Goal: Navigation & Orientation: Understand site structure

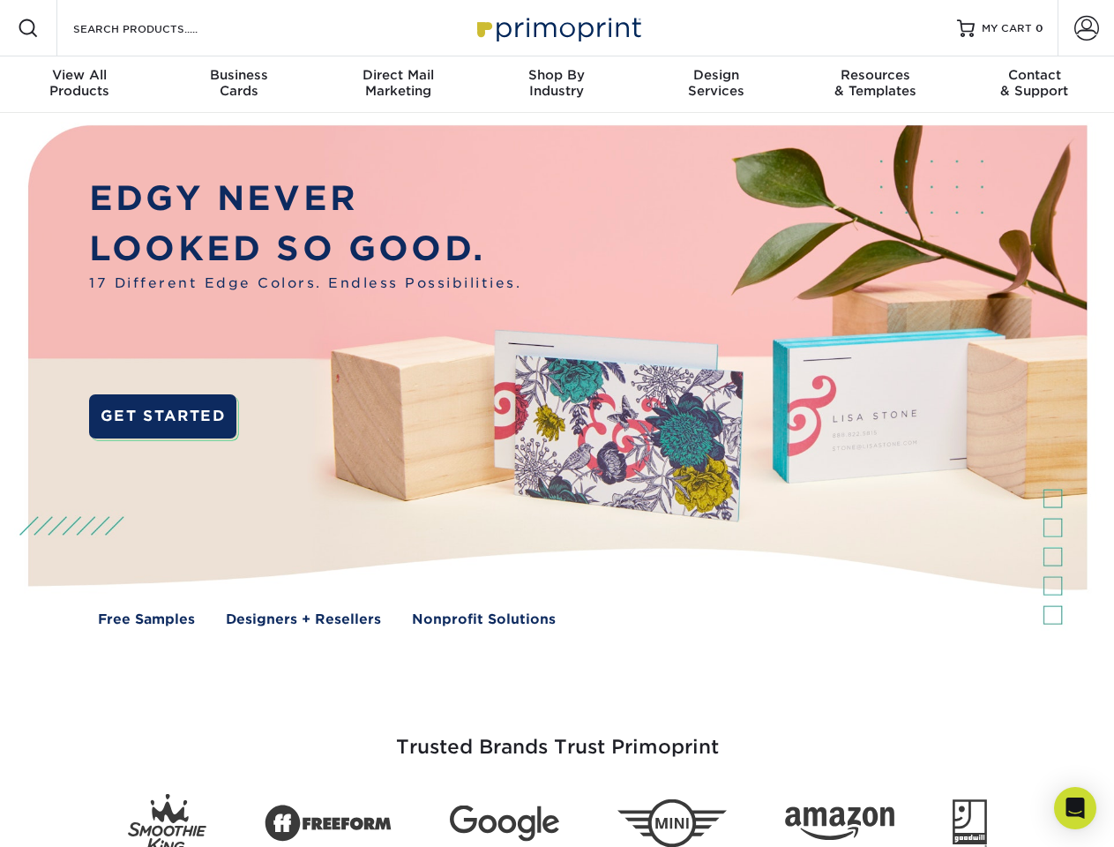
click at [557, 424] on img at bounding box center [556, 388] width 1103 height 551
click at [28, 28] on span at bounding box center [28, 28] width 21 height 21
click at [1086, 28] on span at bounding box center [1087, 28] width 25 height 25
click at [79, 85] on div "View All Products" at bounding box center [79, 83] width 159 height 32
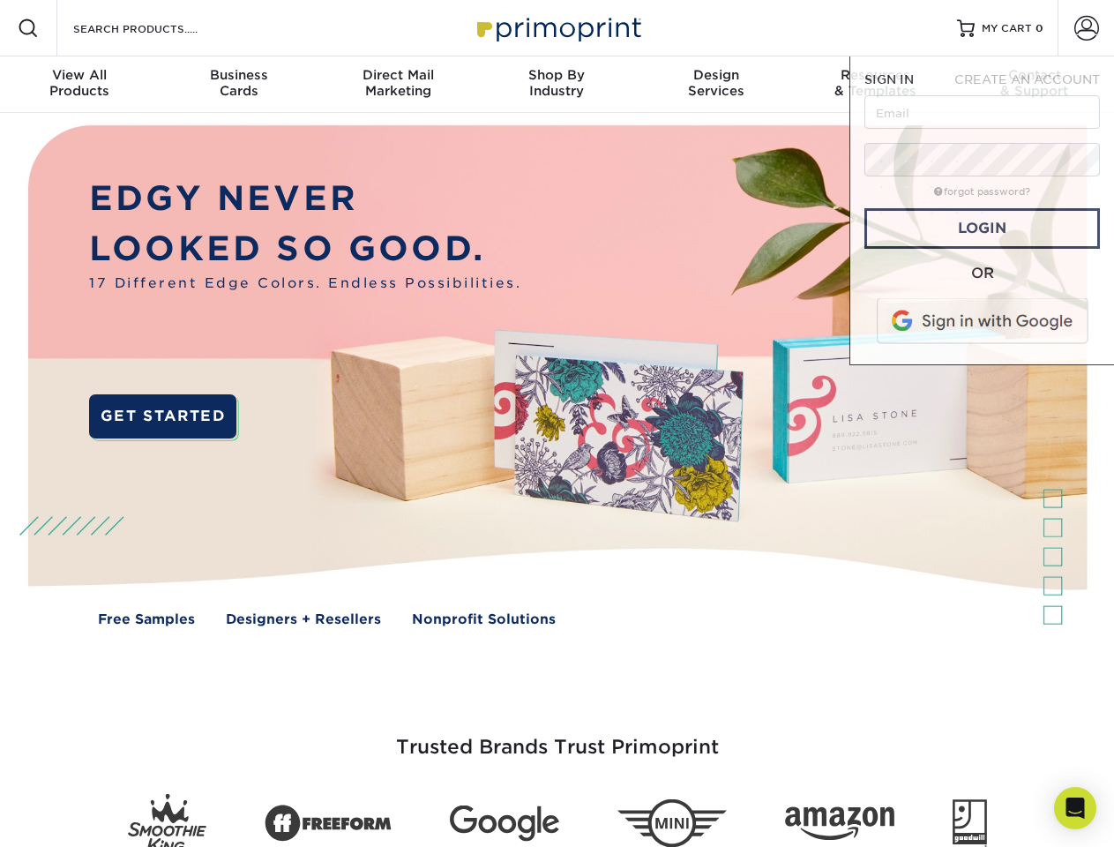
click at [238, 85] on div "Business Cards" at bounding box center [238, 83] width 159 height 32
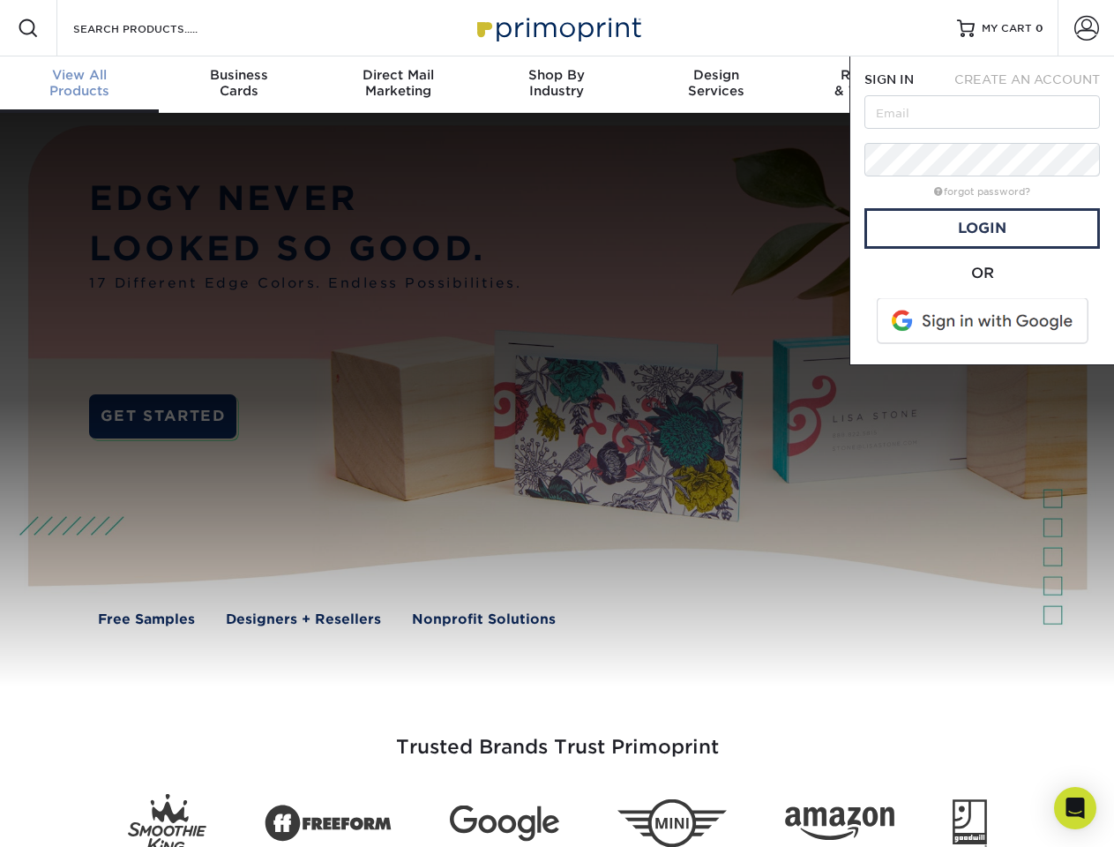
click at [398, 85] on div "Direct Mail Marketing" at bounding box center [398, 83] width 159 height 32
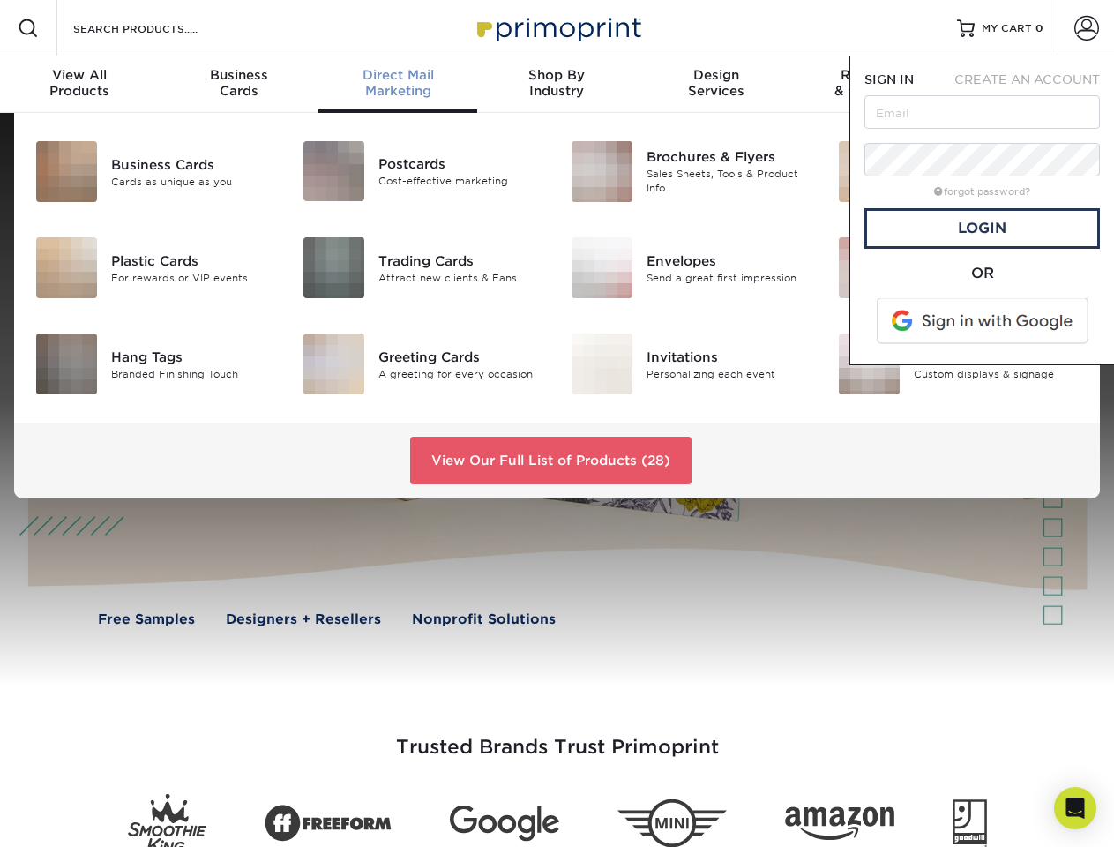
click at [557, 85] on div "Shop By Industry" at bounding box center [556, 83] width 159 height 32
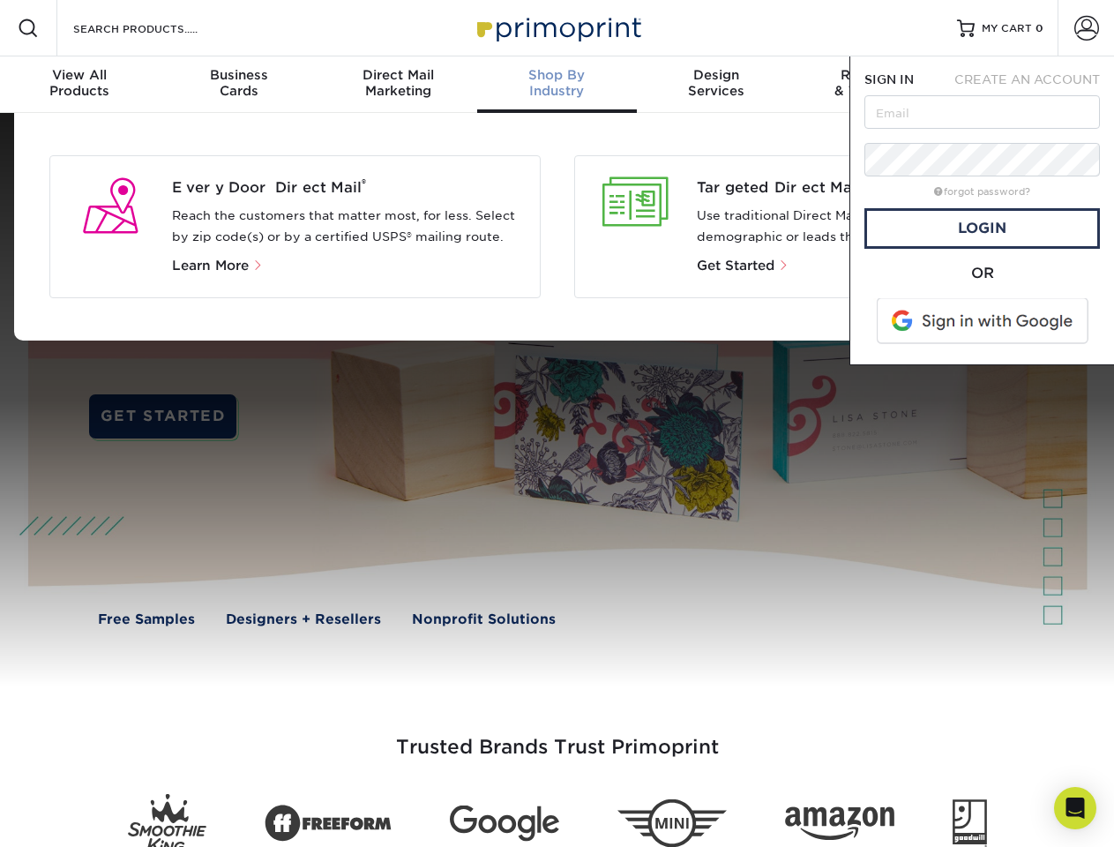
click at [716, 85] on div "Design Services" at bounding box center [716, 83] width 159 height 32
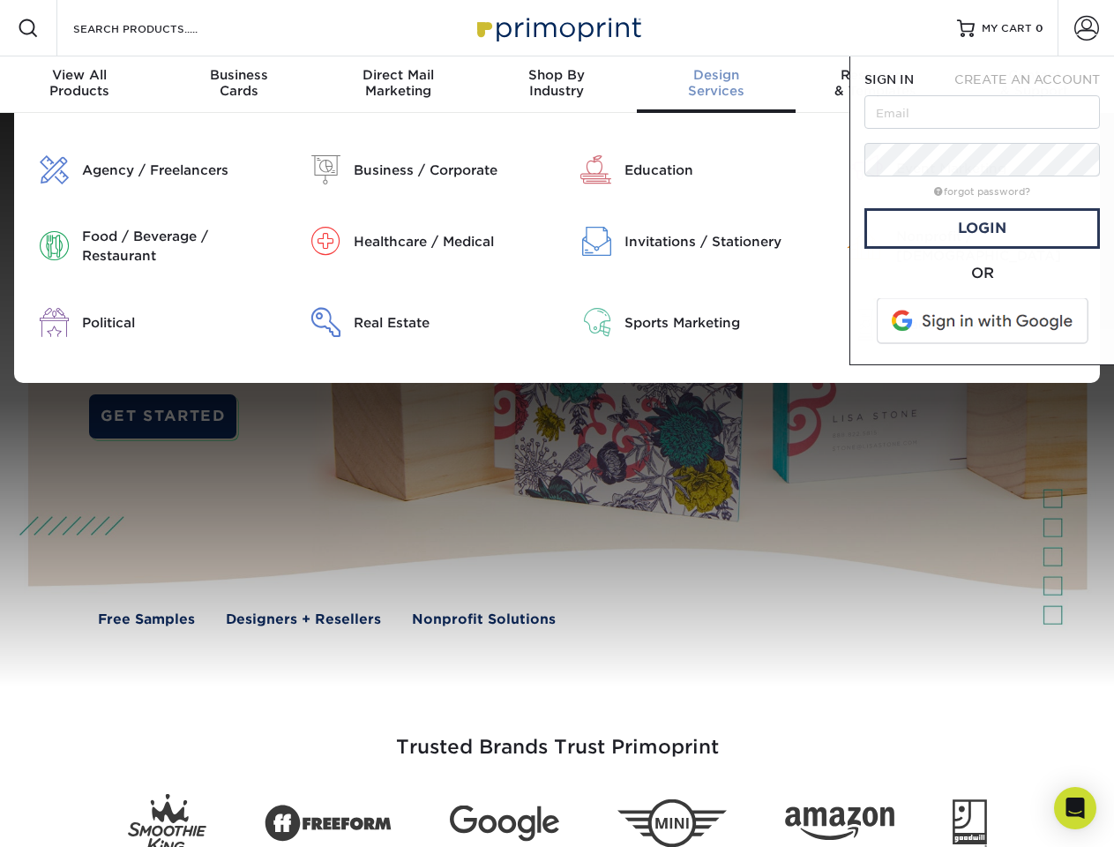
click at [875, 85] on span "SIGN IN" at bounding box center [889, 79] width 49 height 14
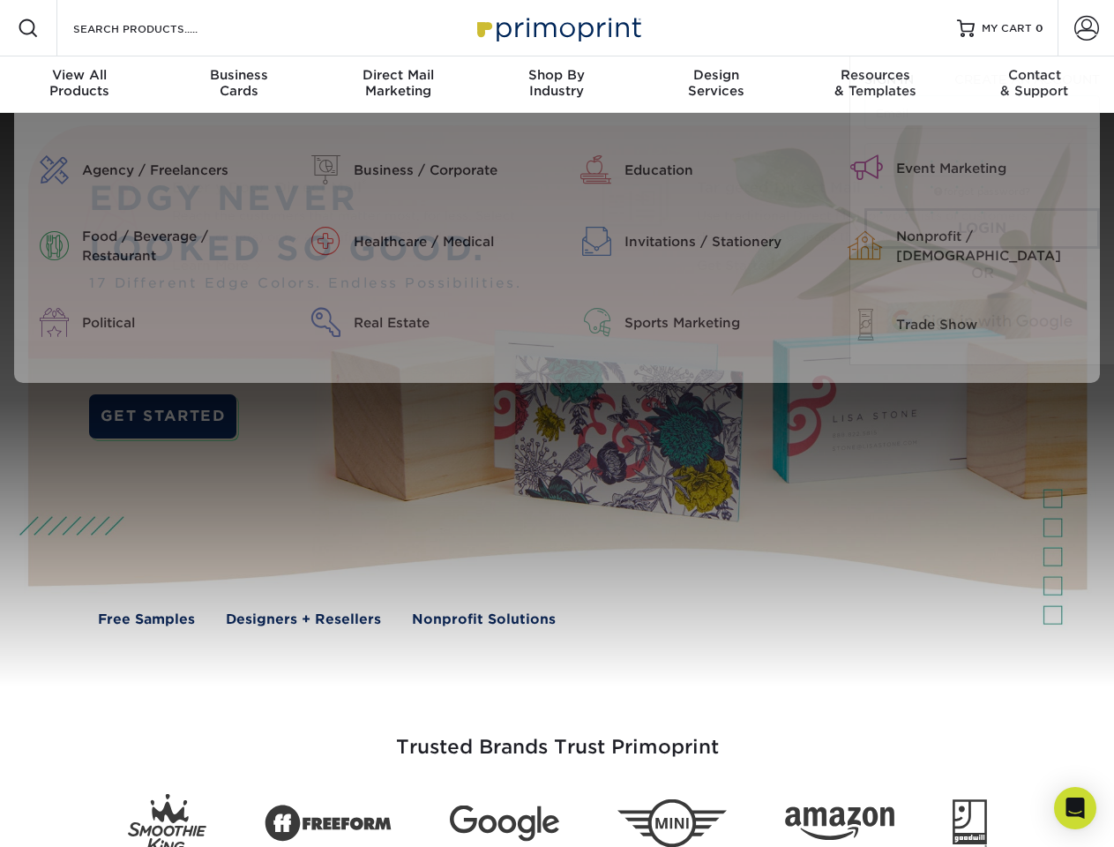
click at [1035, 85] on div "Contact & Support" at bounding box center [1035, 83] width 159 height 32
